Goal: Task Accomplishment & Management: Use online tool/utility

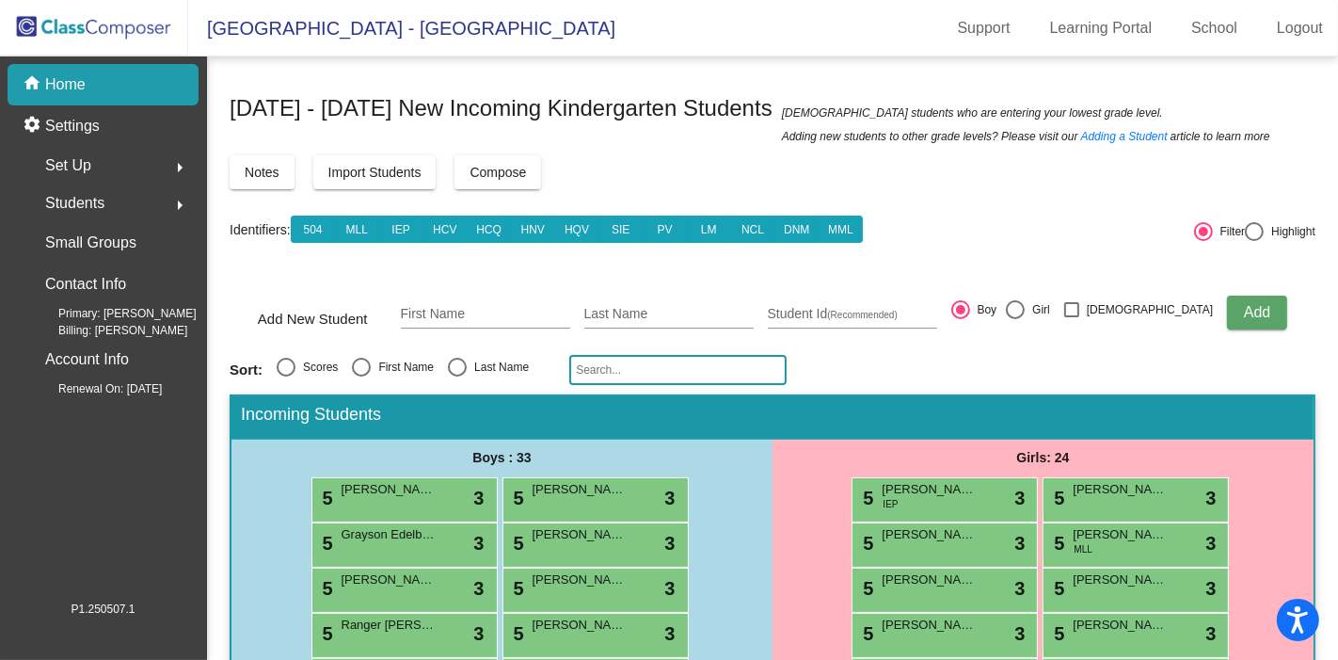
click at [135, 85] on div "home Home" at bounding box center [103, 84] width 191 height 41
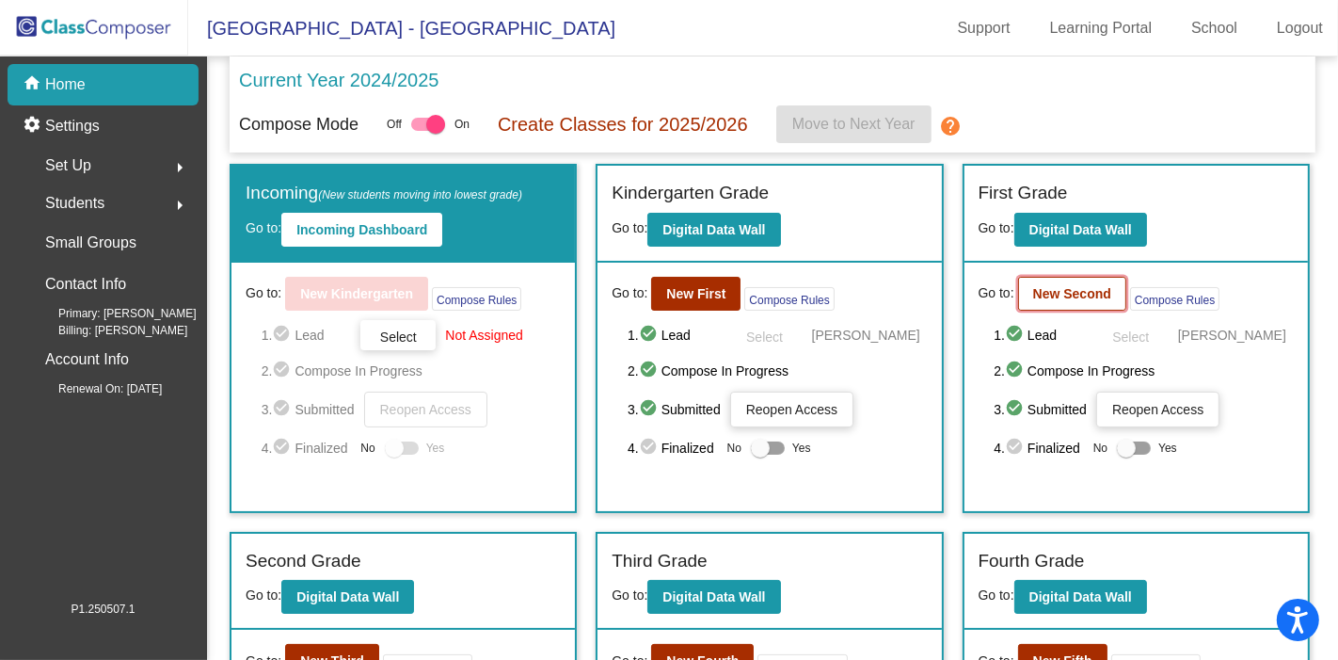
click at [1051, 296] on b "New Second" at bounding box center [1072, 293] width 78 height 15
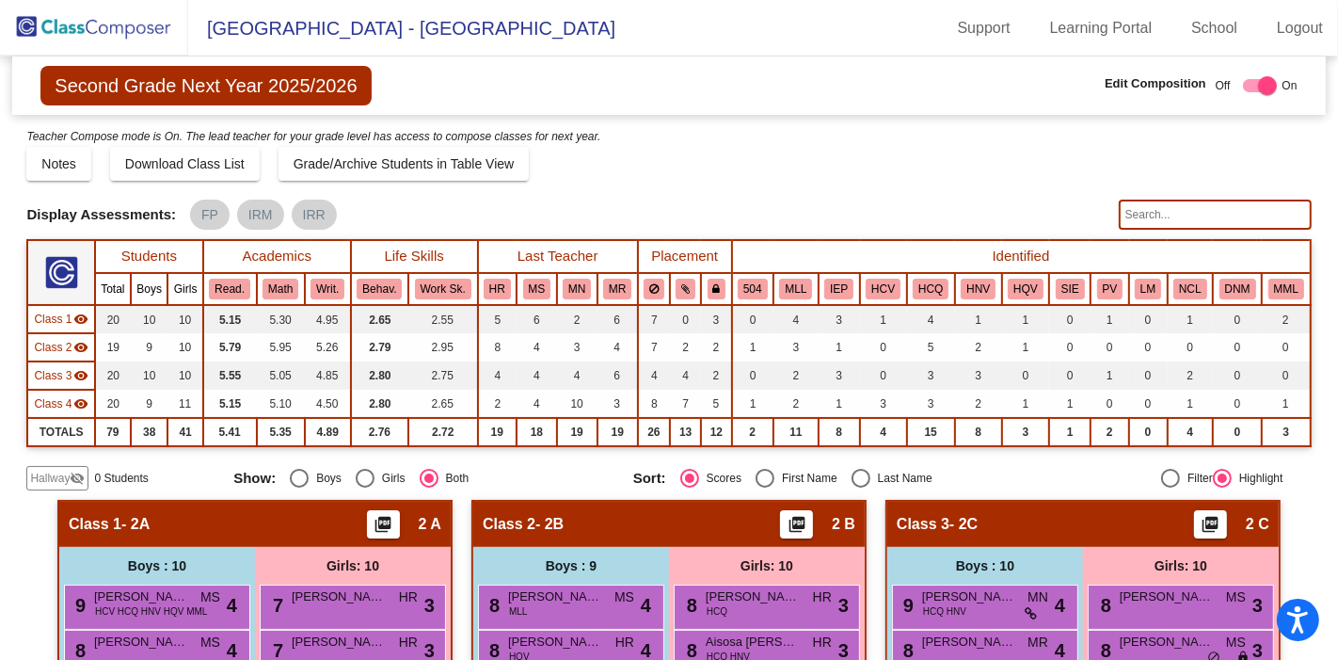
click at [1154, 208] on input "text" at bounding box center [1215, 215] width 193 height 30
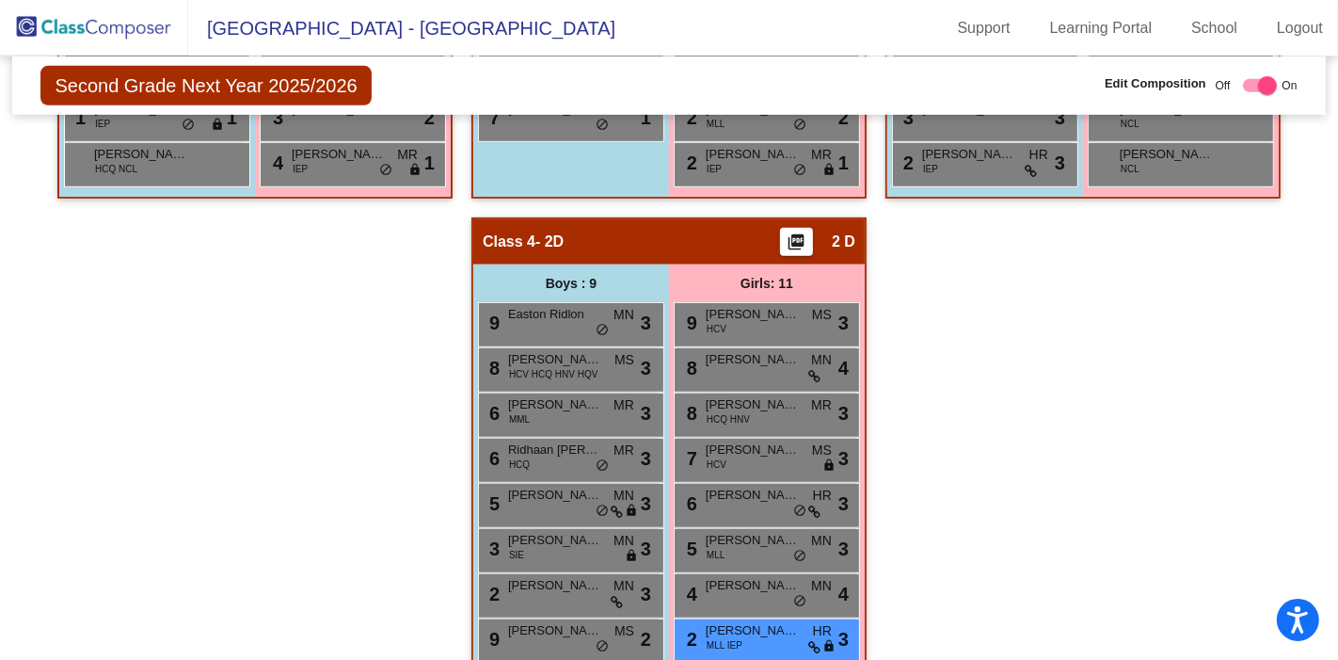
scroll to position [852, 0]
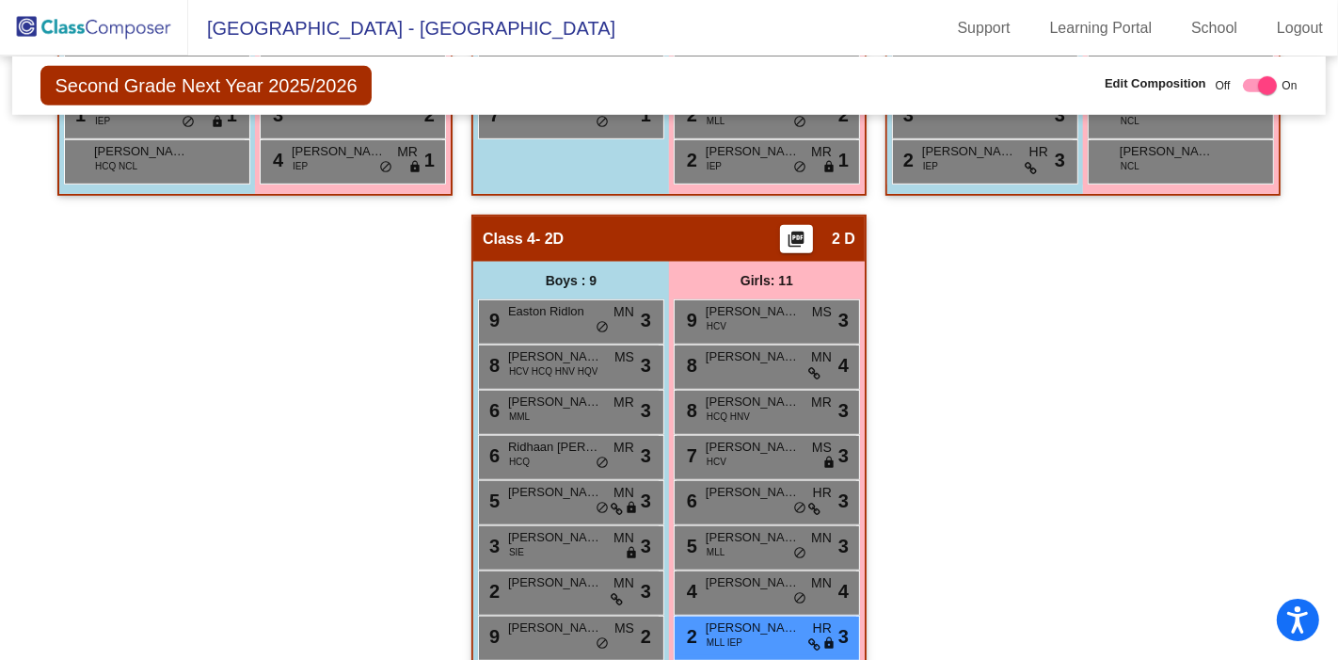
type input "dia"
click at [133, 30] on img at bounding box center [94, 28] width 188 height 56
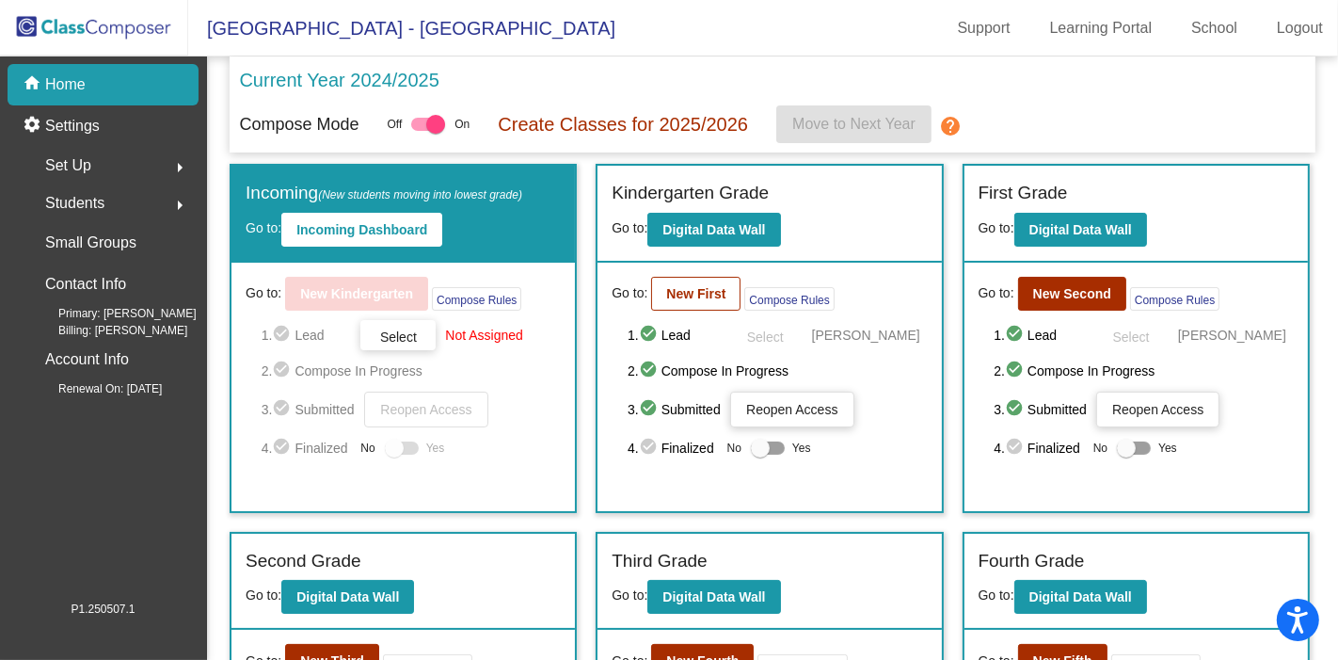
click at [701, 293] on b "New First" at bounding box center [695, 293] width 59 height 15
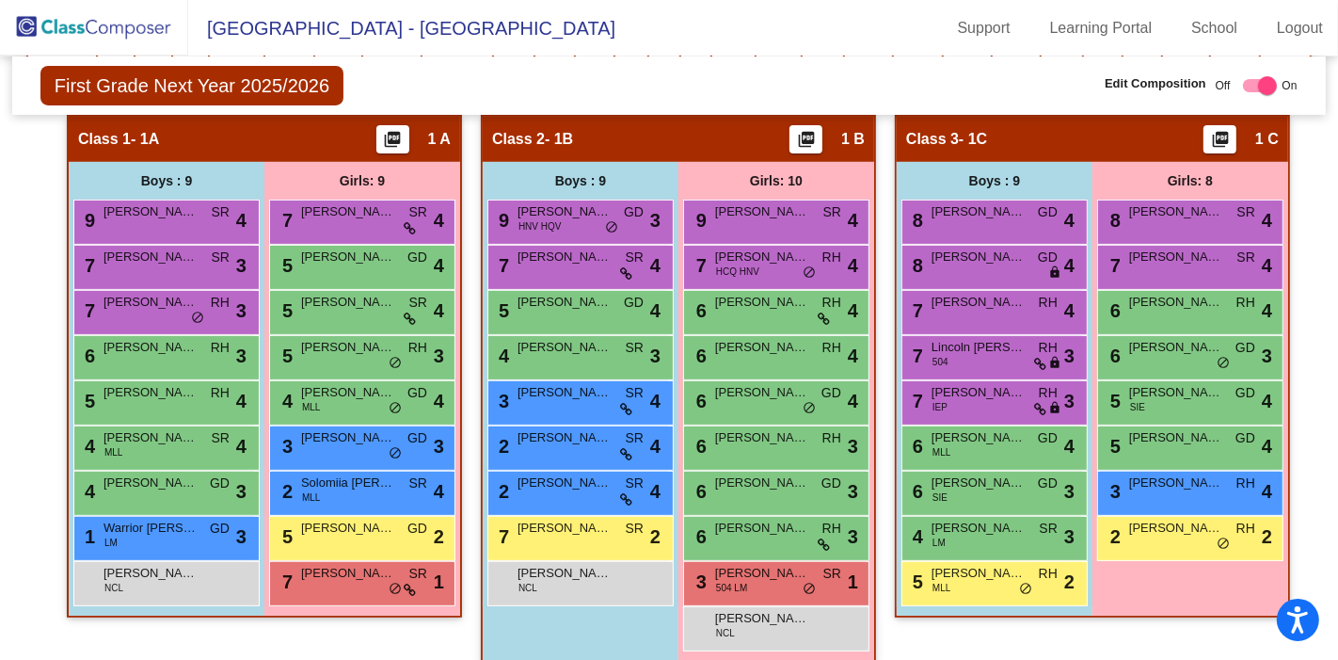
scroll to position [374, 0]
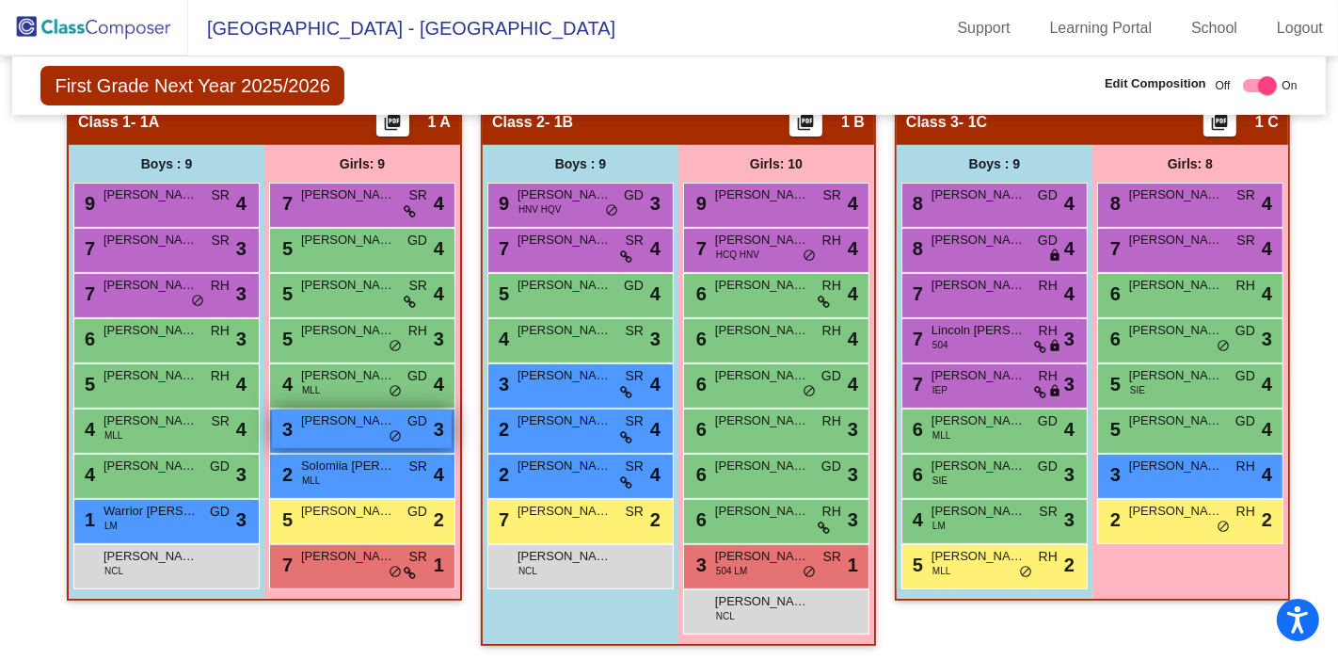
click at [366, 421] on span "[PERSON_NAME]" at bounding box center [348, 420] width 94 height 19
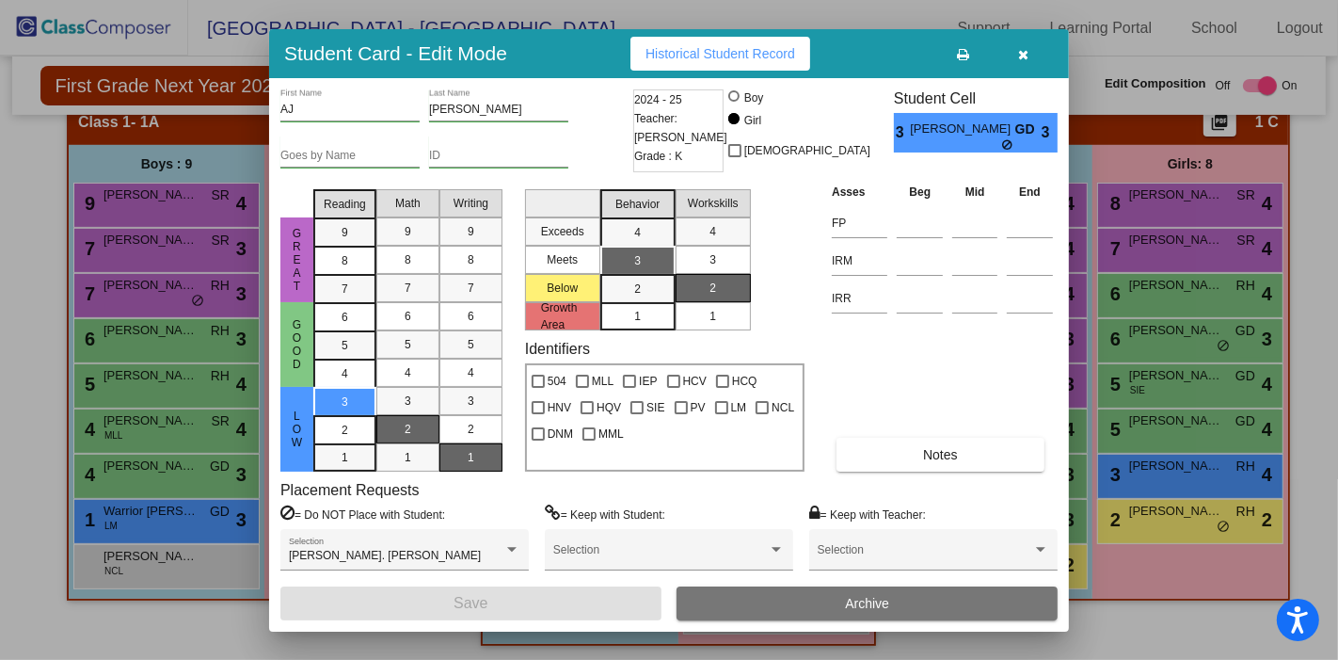
click at [1050, 61] on button "button" at bounding box center [1024, 54] width 60 height 34
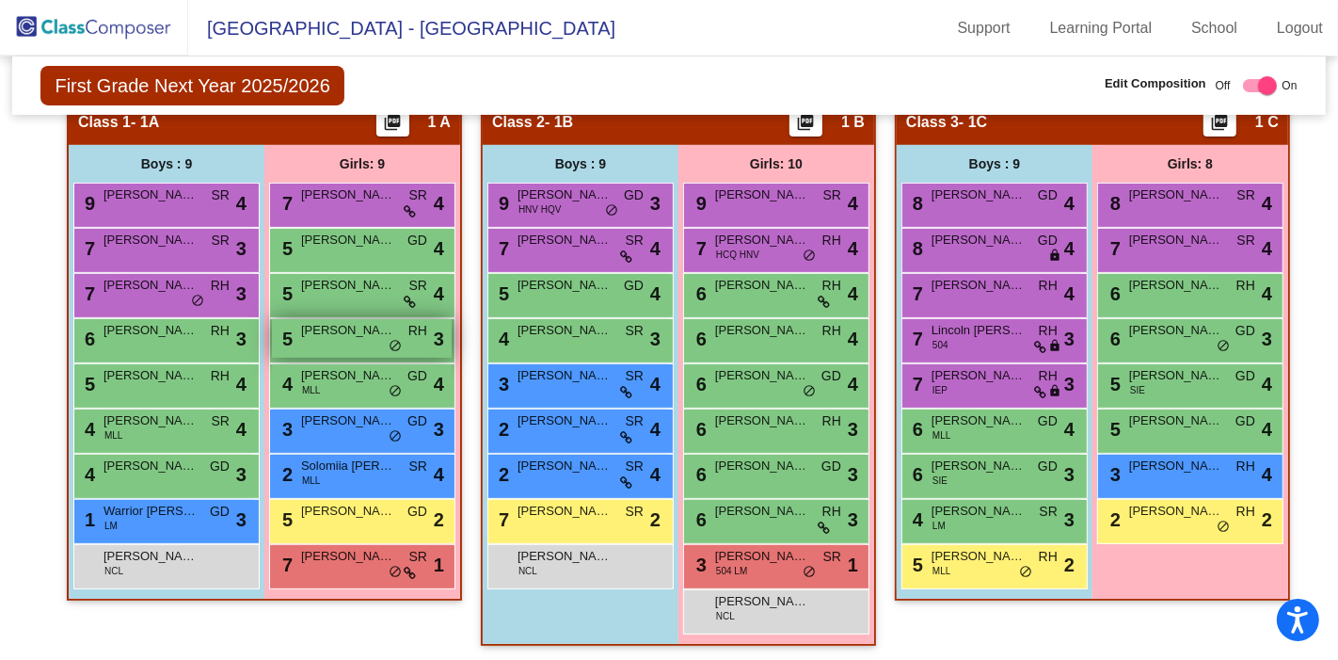
click at [308, 330] on span "[PERSON_NAME]" at bounding box center [348, 330] width 94 height 19
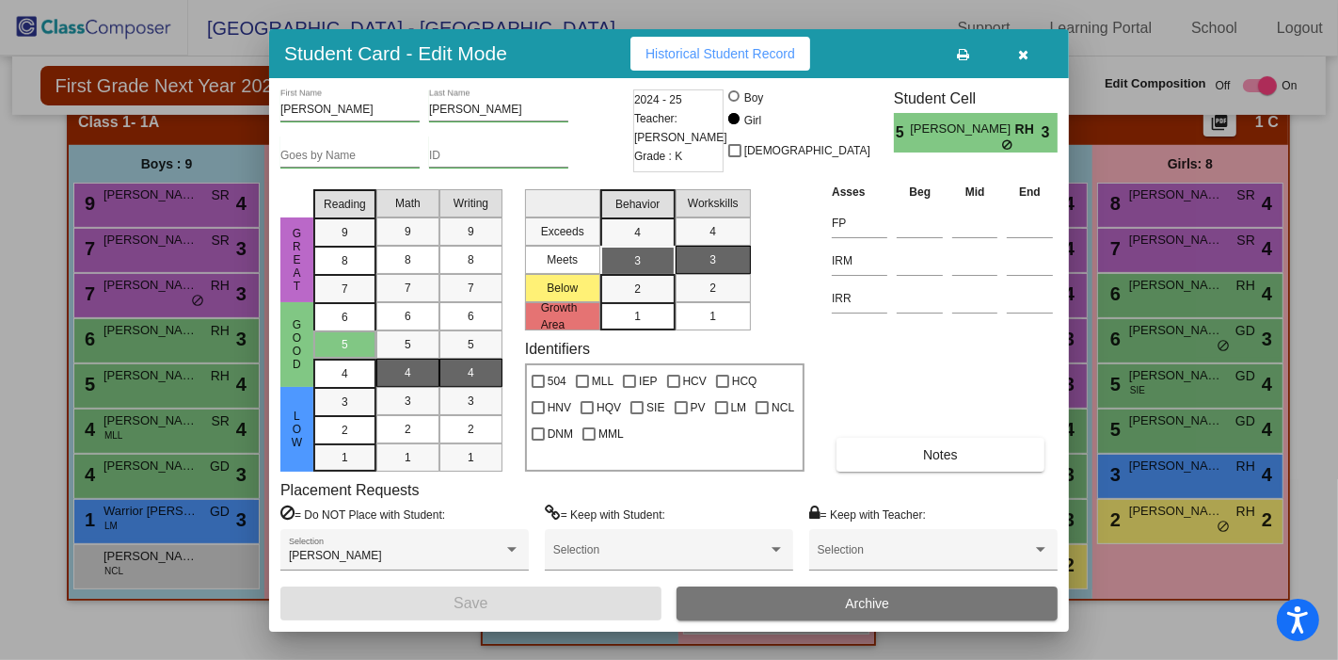
click at [1040, 57] on button "button" at bounding box center [1024, 54] width 60 height 34
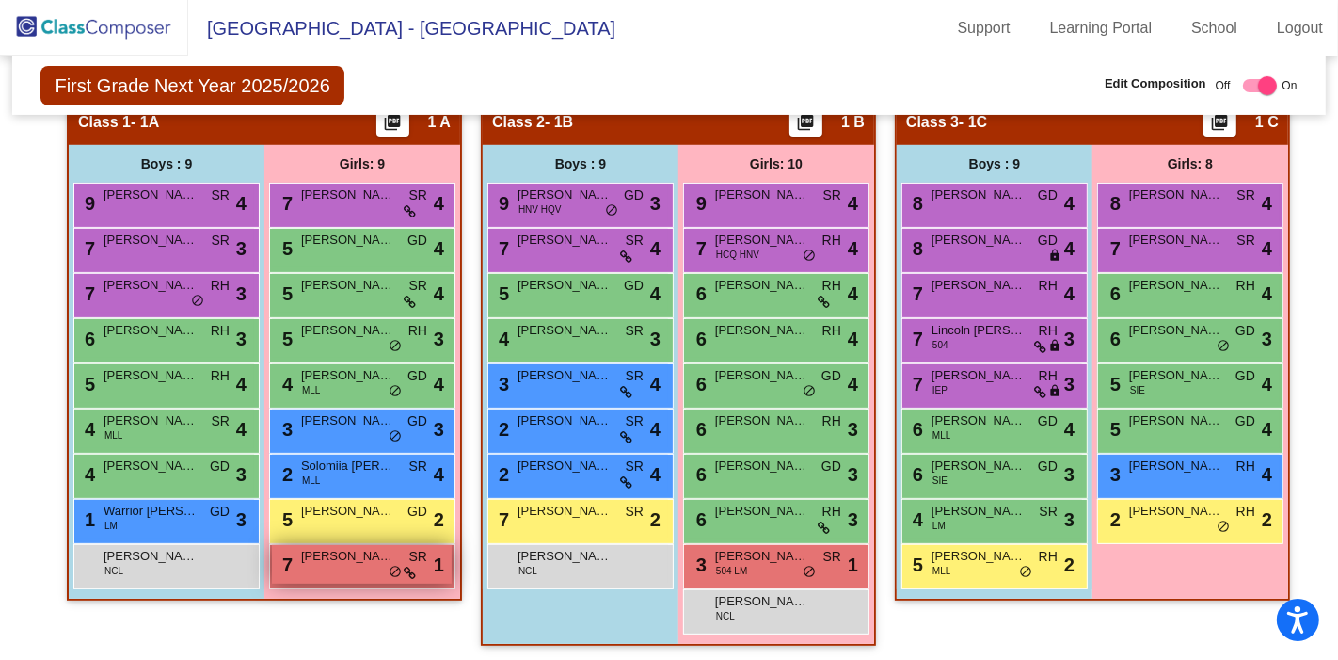
click at [335, 550] on span "[PERSON_NAME]" at bounding box center [348, 556] width 94 height 19
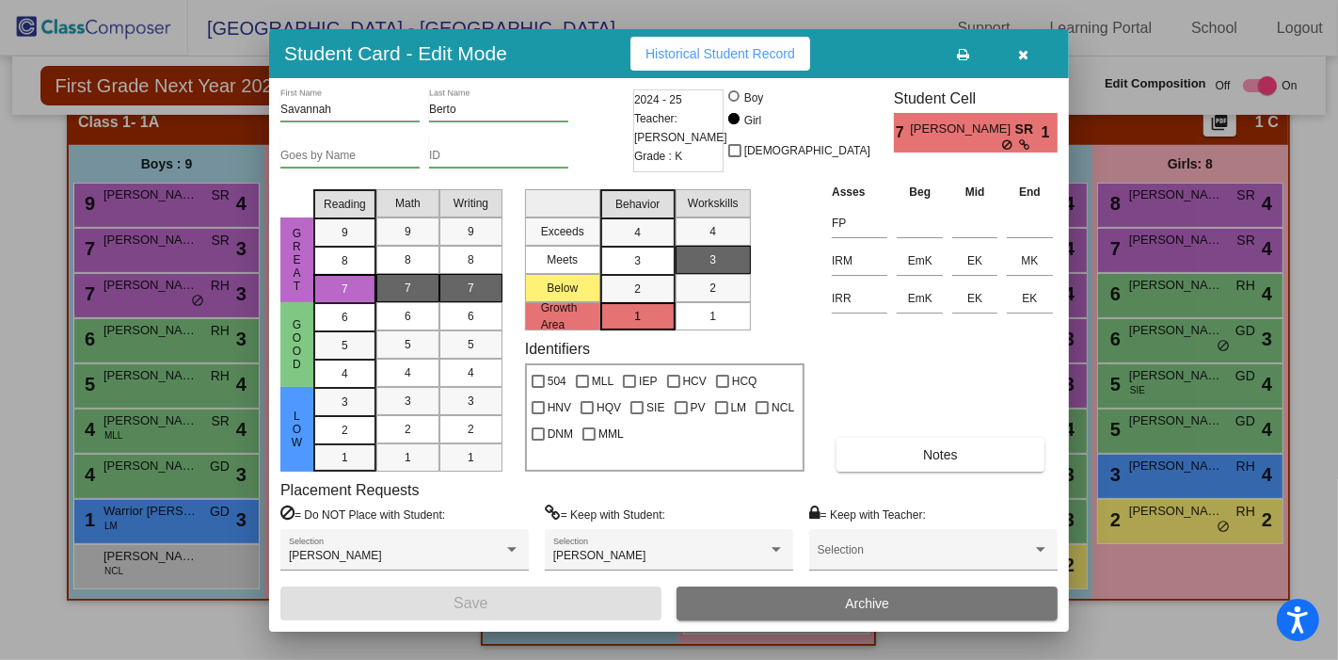
click at [1028, 54] on icon "button" at bounding box center [1024, 54] width 10 height 13
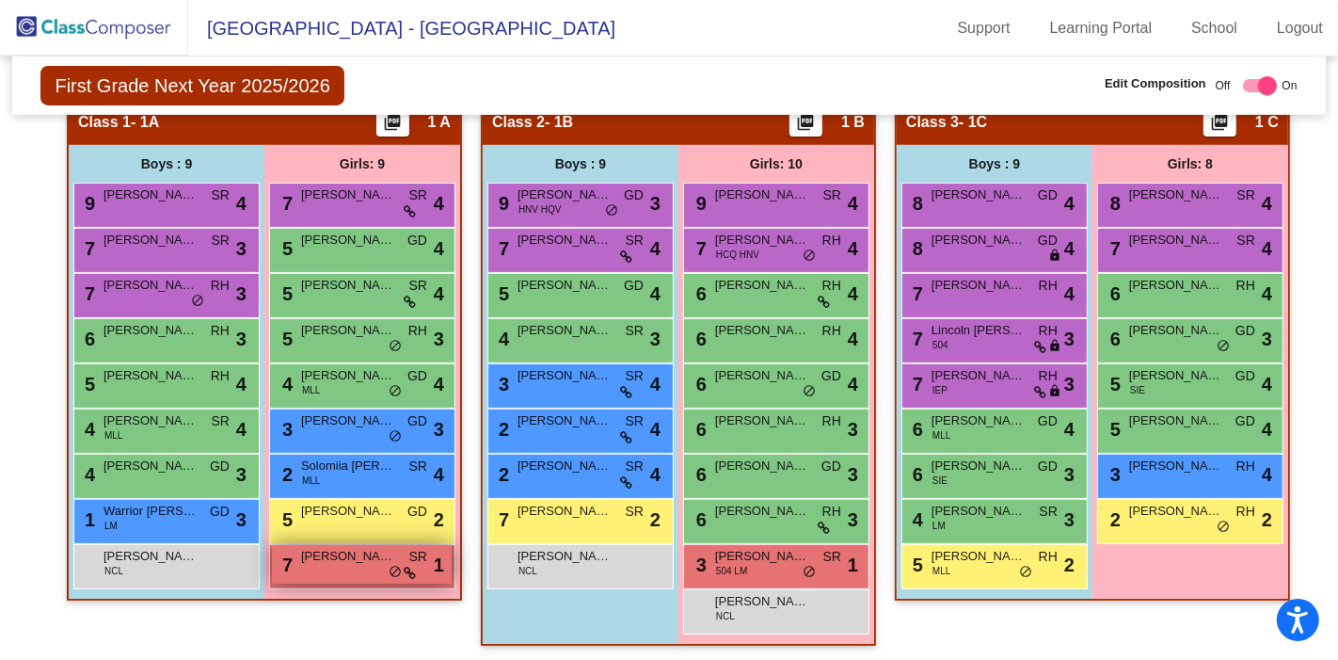
click at [381, 566] on div "7 [PERSON_NAME] lock do_not_disturb_alt 1" at bounding box center [362, 564] width 180 height 39
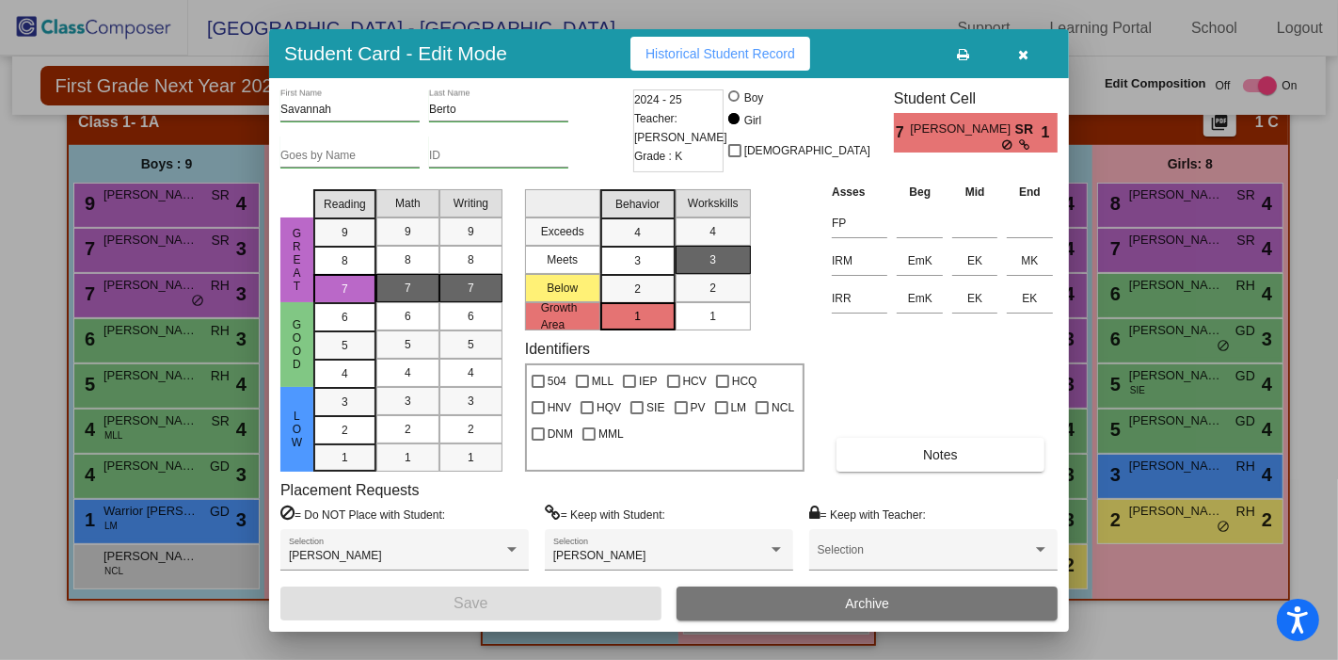
click at [1034, 45] on button "button" at bounding box center [1024, 54] width 60 height 34
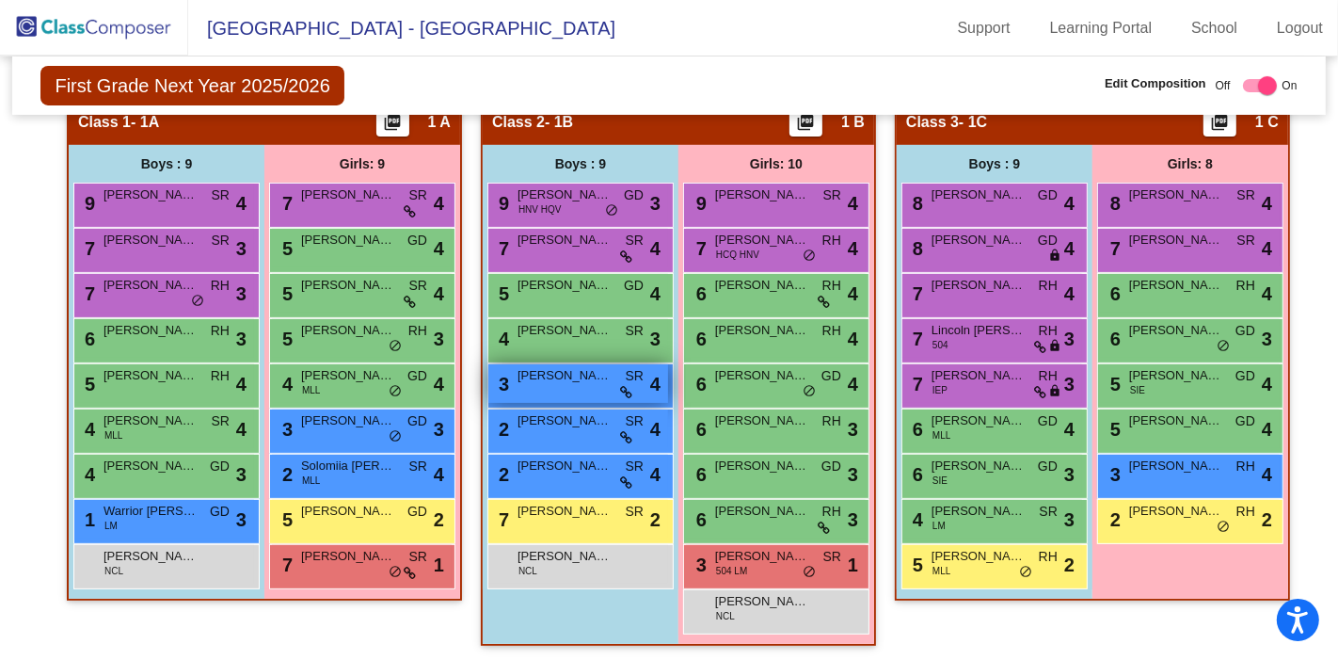
click at [576, 377] on span "[PERSON_NAME]" at bounding box center [565, 375] width 94 height 19
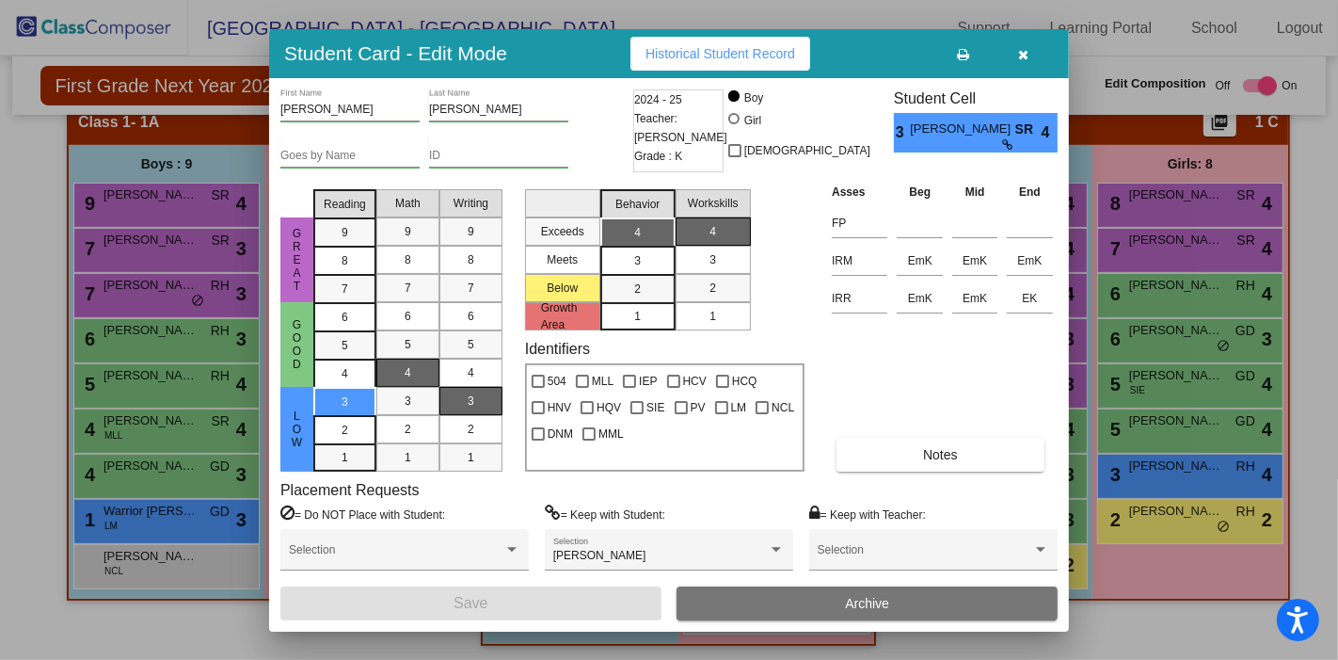
click at [1035, 47] on button "button" at bounding box center [1024, 54] width 60 height 34
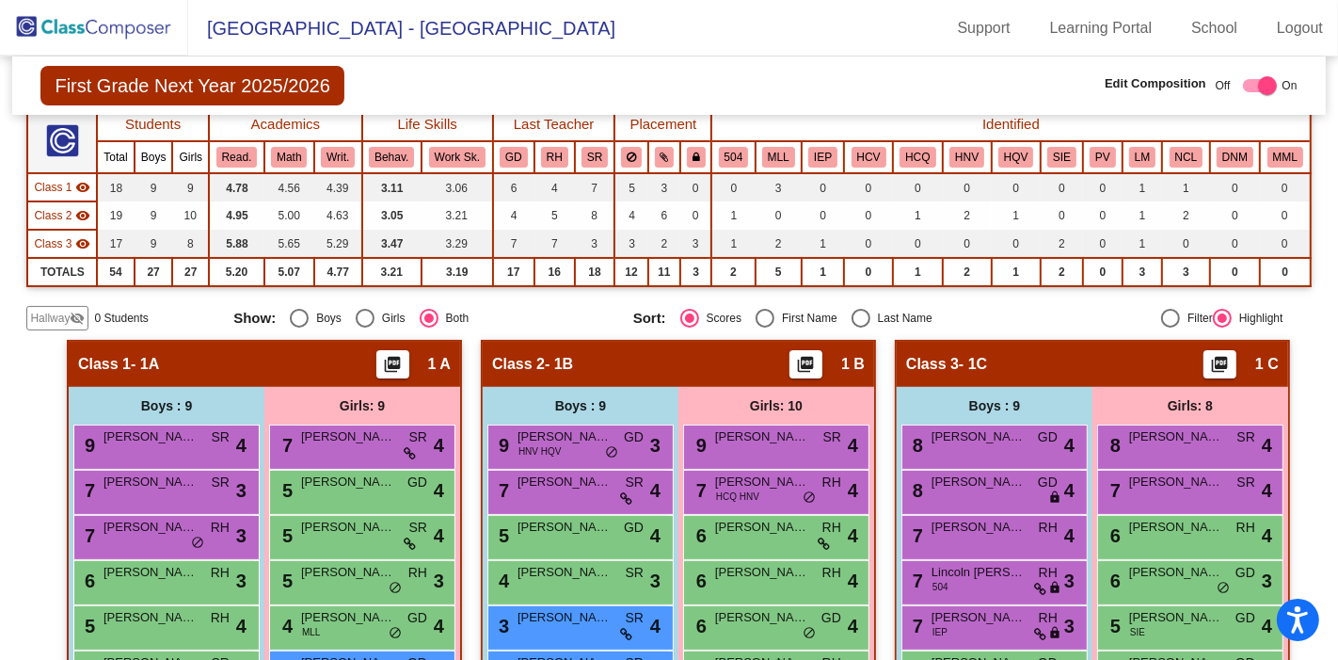
scroll to position [0, 0]
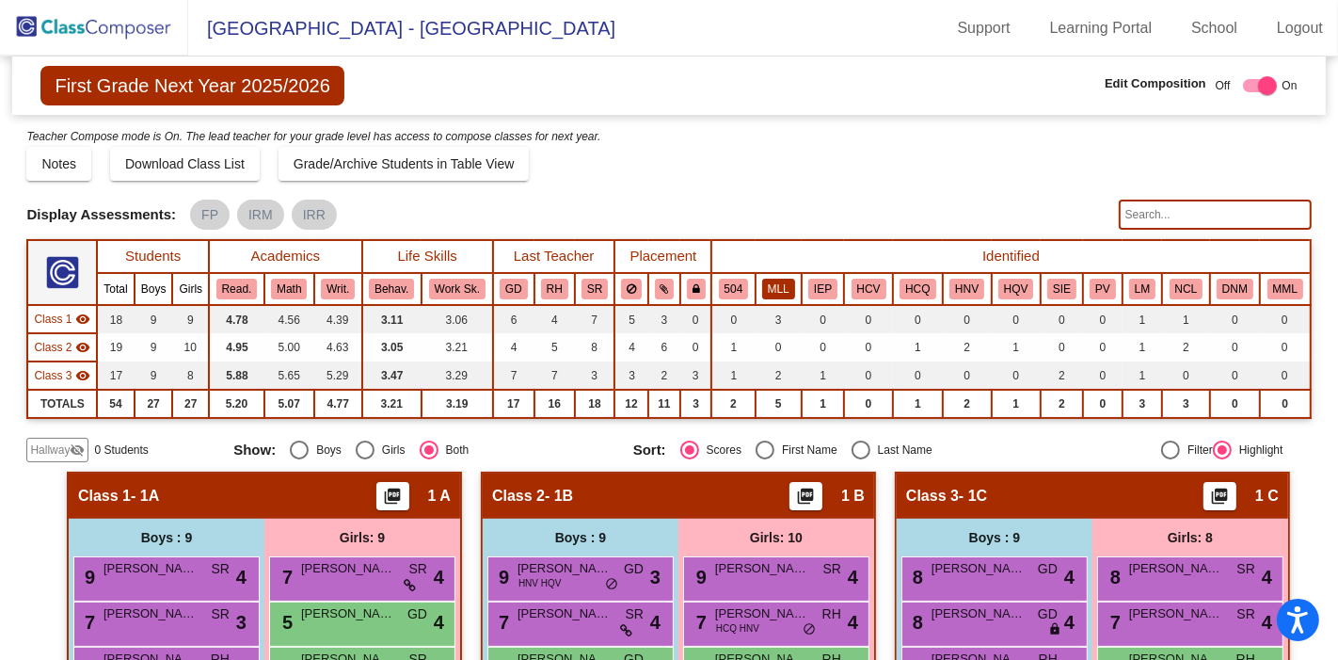
click at [779, 295] on button "MLL" at bounding box center [778, 289] width 33 height 21
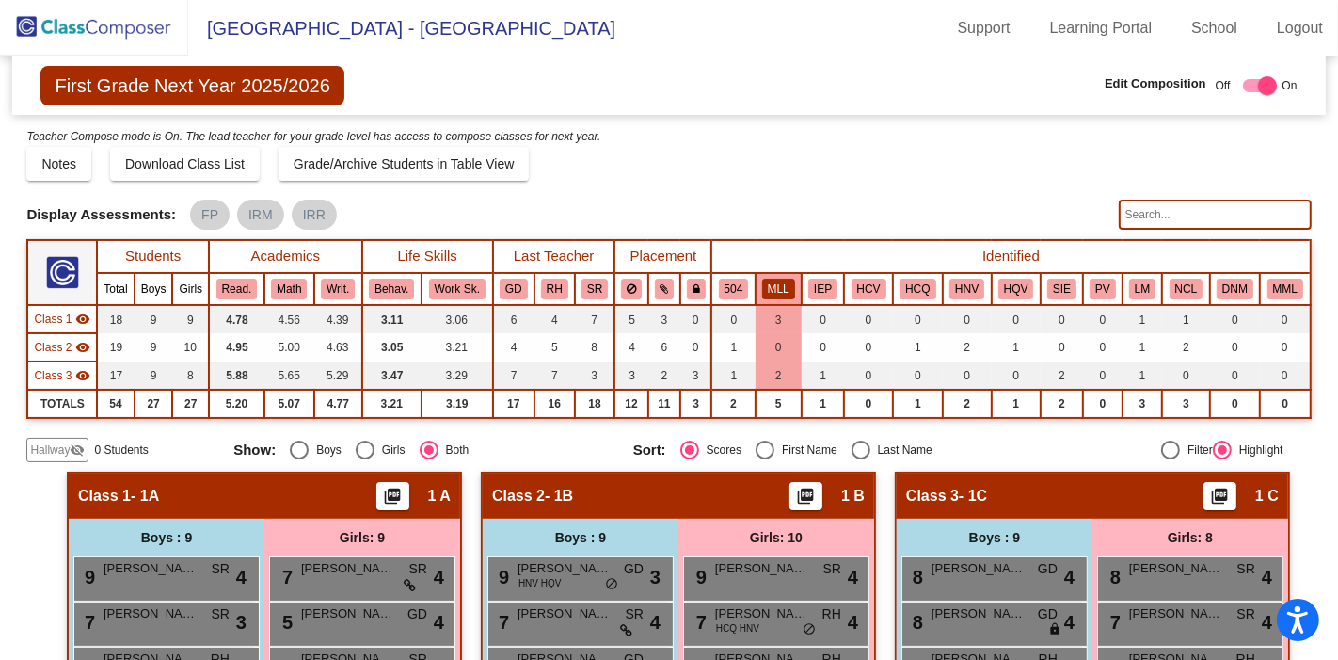
click at [785, 290] on button "MLL" at bounding box center [778, 289] width 33 height 21
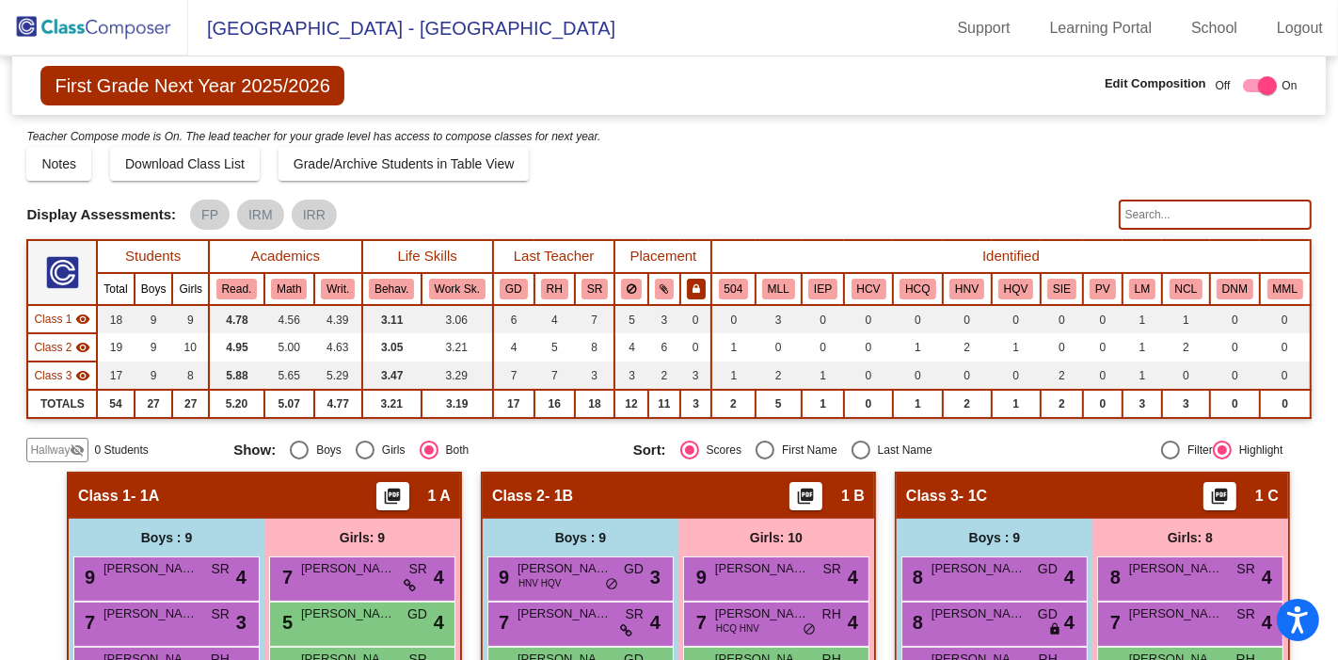
click at [698, 293] on button at bounding box center [696, 289] width 19 height 21
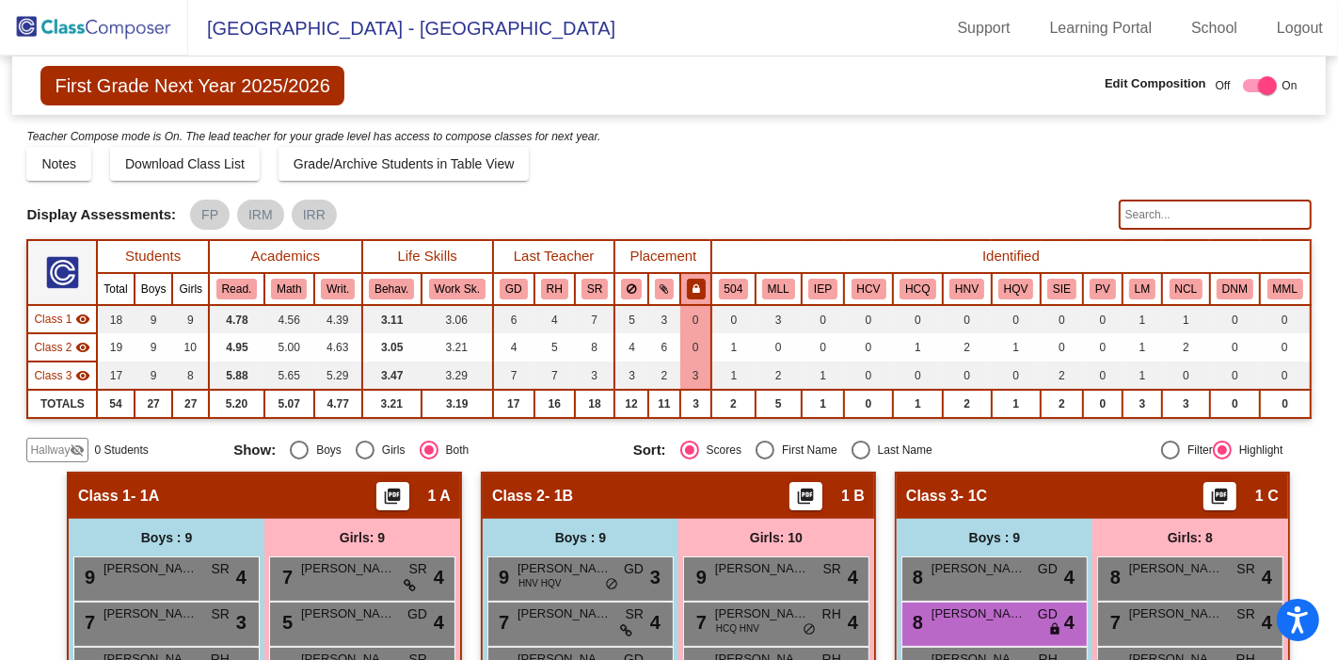
click at [698, 293] on button at bounding box center [696, 289] width 19 height 21
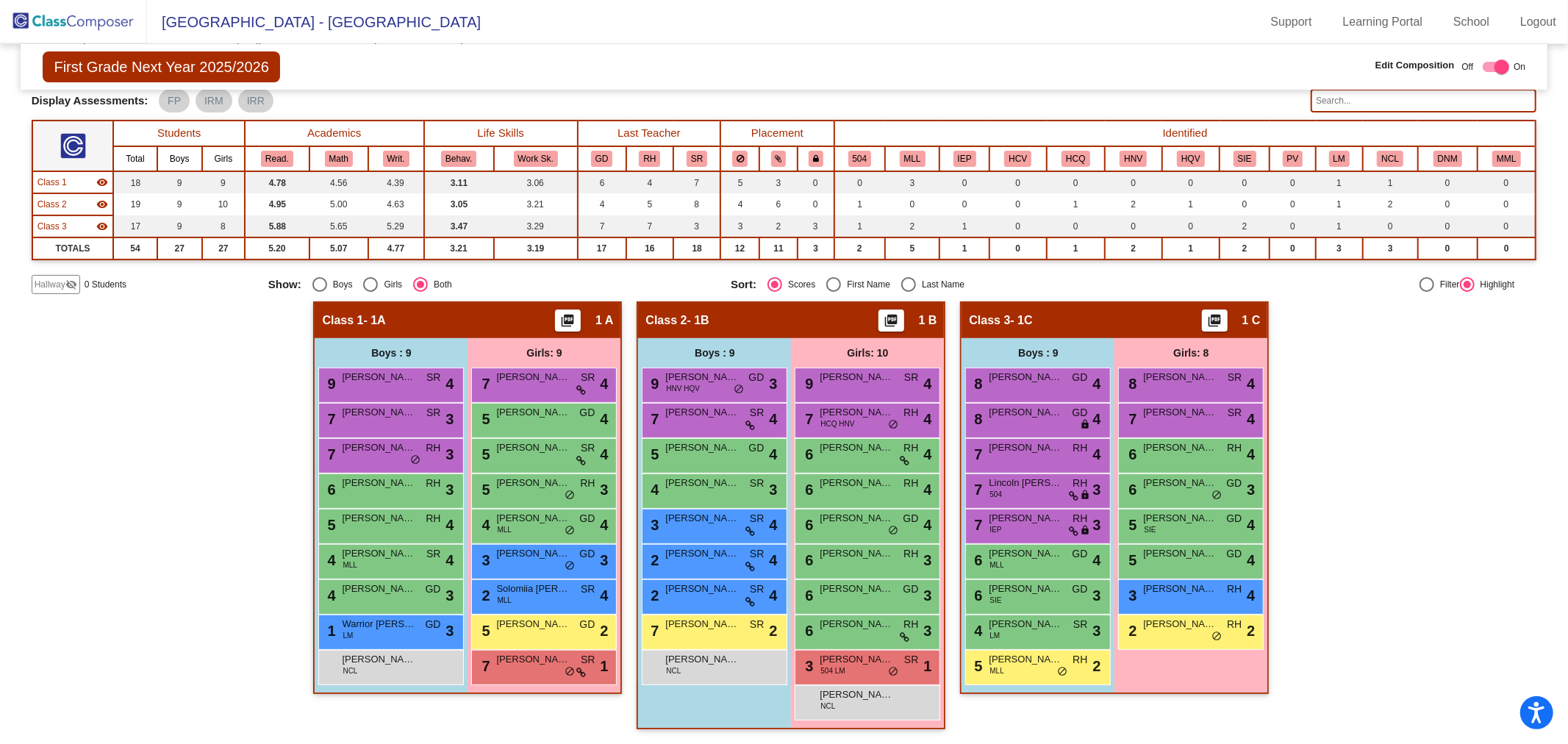
scroll to position [63, 0]
